Goal: Transaction & Acquisition: Purchase product/service

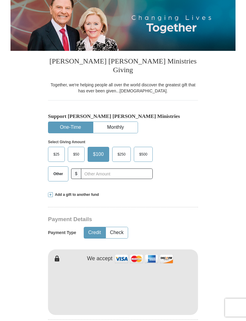
scroll to position [76, 0]
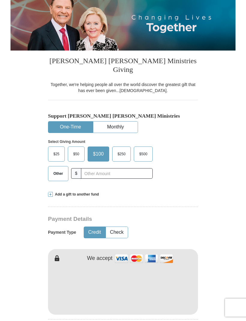
click at [60, 169] on span "Other" at bounding box center [58, 173] width 16 height 9
click at [0, 0] on input "Other" at bounding box center [0, 0] width 0 height 0
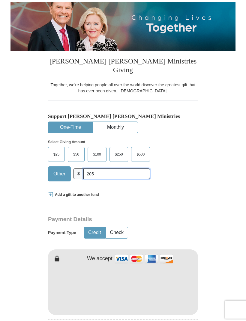
scroll to position [78, 0]
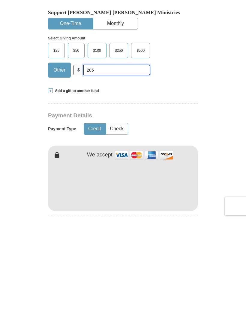
type input "205"
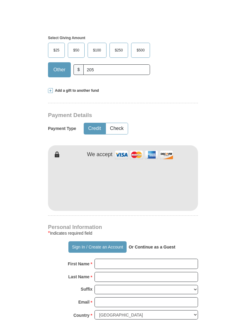
scroll to position [214, 0]
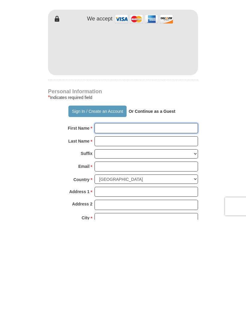
click at [142, 224] on input "First Name *" at bounding box center [147, 229] width 104 height 10
type input "[PERSON_NAME]"
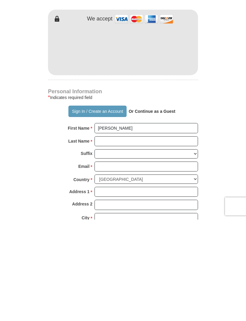
click at [138, 237] on input "Last Name *" at bounding box center [147, 242] width 104 height 10
type input "[PERSON_NAME]"
click at [144, 263] on input "Email *" at bounding box center [147, 268] width 104 height 10
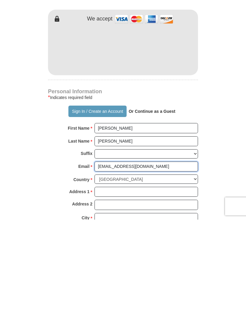
type input "[EMAIL_ADDRESS][DOMAIN_NAME]"
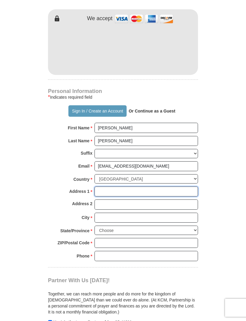
click at [144, 186] on input "Address 1 *" at bounding box center [147, 191] width 104 height 10
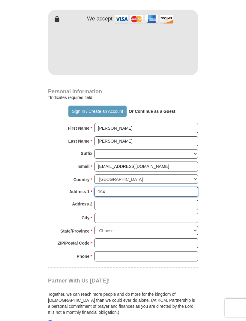
type input "1647 Commonwealth Cir"
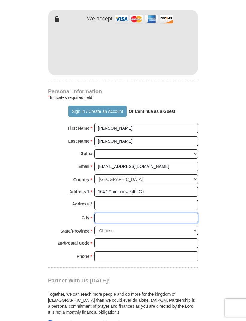
type input "Reno"
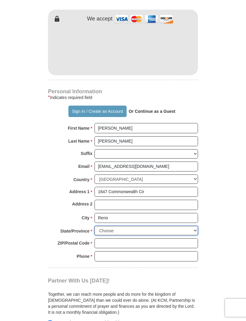
select select "NV"
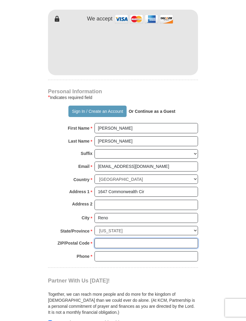
type input "89503"
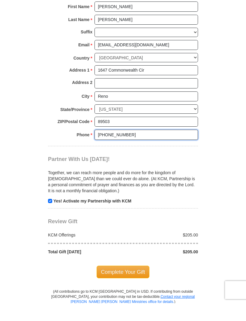
scroll to position [421, 0]
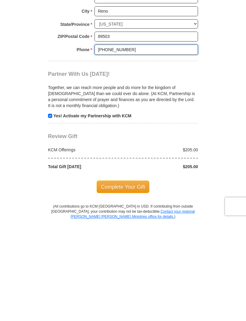
type input "[PHONE_NUMBER]"
click at [131, 282] on span "Complete Your Gift" at bounding box center [123, 288] width 53 height 13
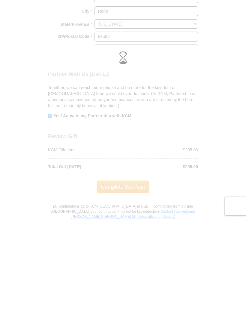
scroll to position [522, 0]
